Goal: Task Accomplishment & Management: Manage account settings

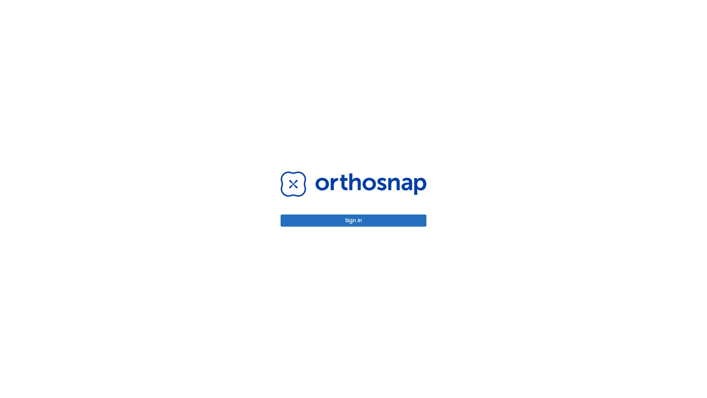
click at [354, 220] on button "Sign in" at bounding box center [354, 220] width 146 height 12
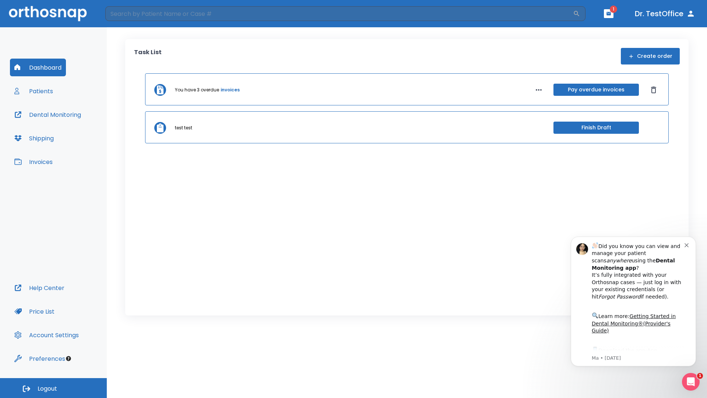
click at [53, 388] on span "Logout" at bounding box center [48, 389] width 20 height 8
